Goal: Navigation & Orientation: Understand site structure

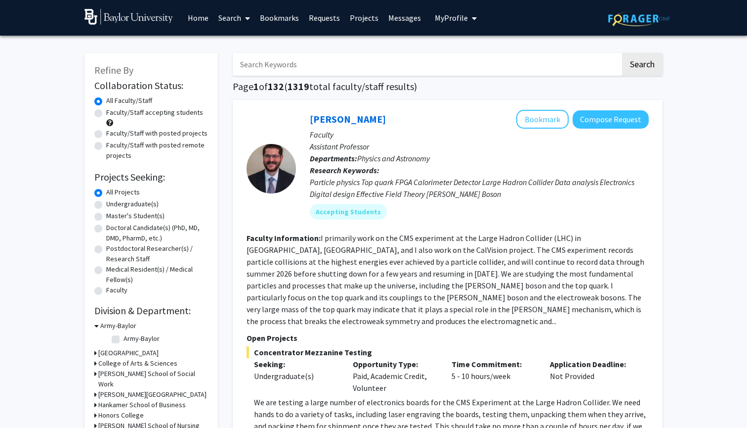
click at [323, 17] on link "Requests" at bounding box center [324, 17] width 41 height 35
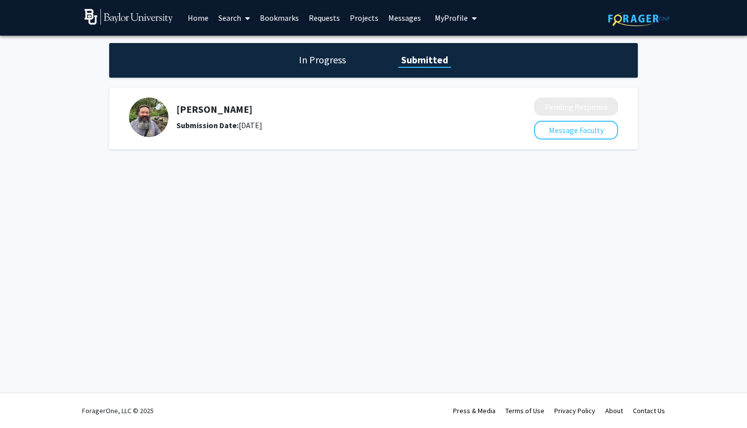
click at [359, 15] on link "Projects" at bounding box center [364, 17] width 39 height 35
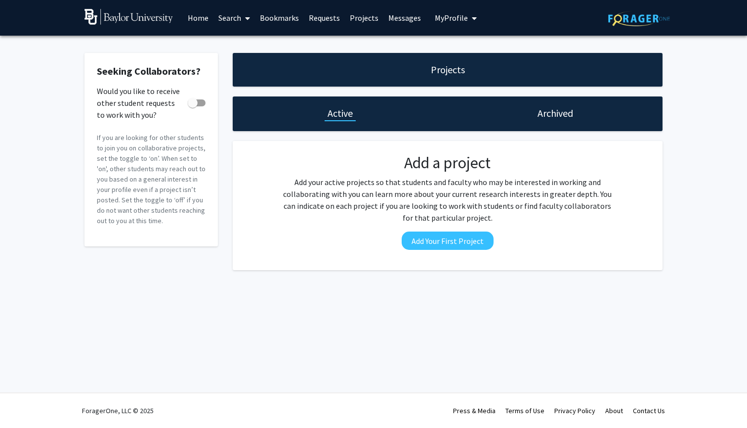
click at [397, 17] on link "Messages" at bounding box center [405, 17] width 43 height 35
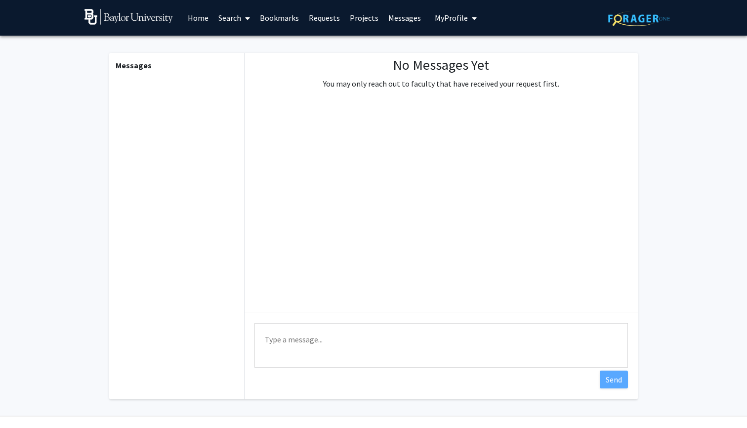
click at [198, 19] on link "Home" at bounding box center [198, 17] width 31 height 35
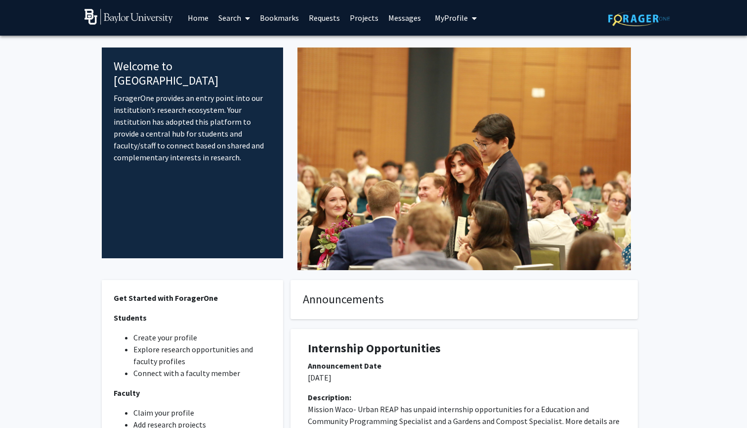
click at [223, 20] on link "Search" at bounding box center [235, 17] width 42 height 35
click at [272, 17] on link "Bookmarks" at bounding box center [279, 17] width 49 height 35
